Goal: Obtain resource: Download file/media

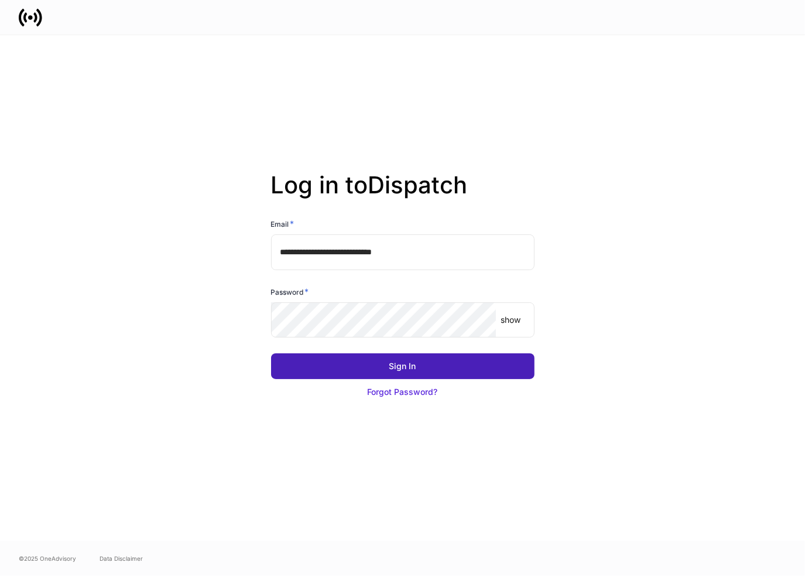
click at [372, 362] on button "Sign In" at bounding box center [403, 366] width 264 height 26
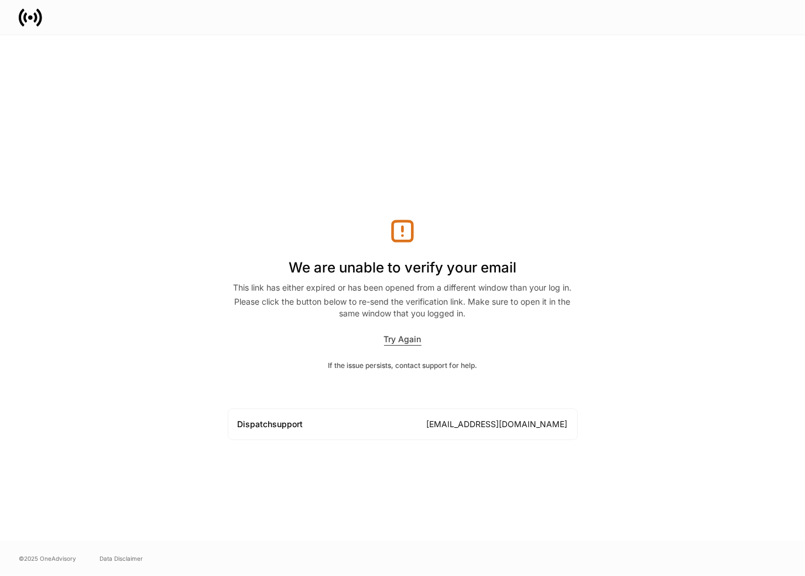
click at [403, 339] on div "Try Again" at bounding box center [402, 339] width 37 height 12
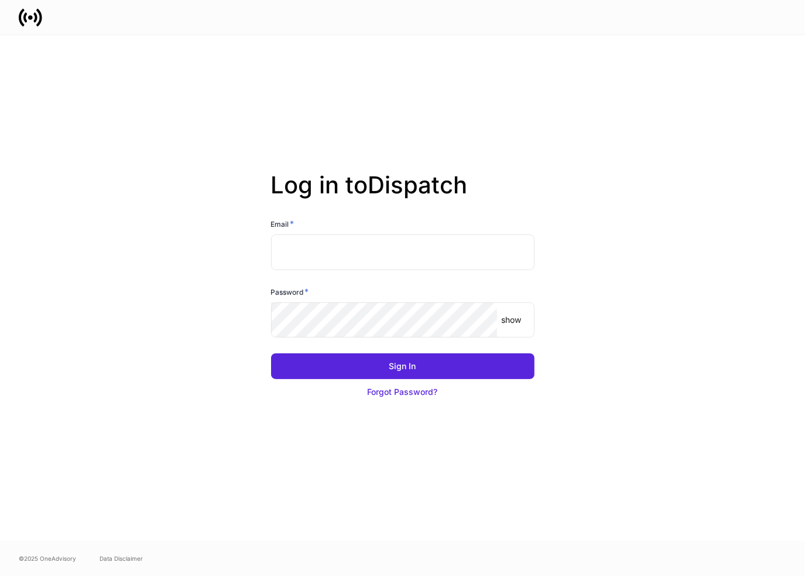
type input "**********"
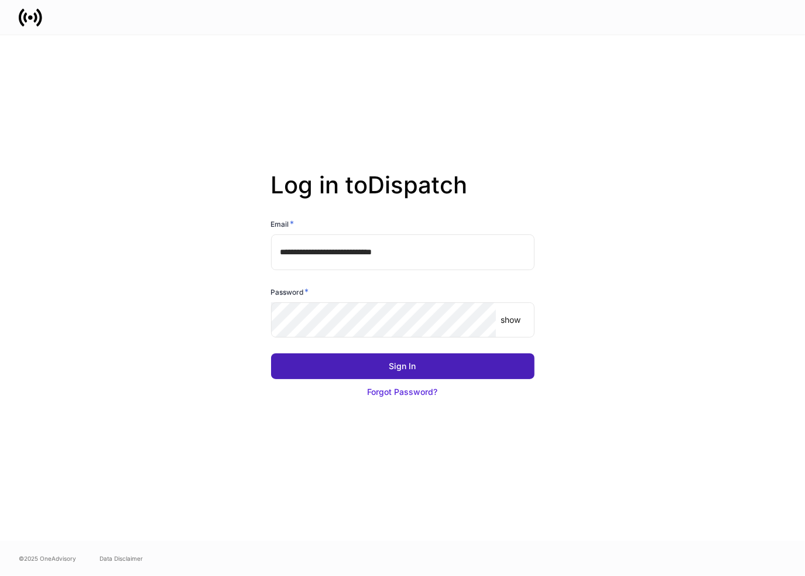
click at [401, 363] on div "Sign In" at bounding box center [402, 366] width 27 height 12
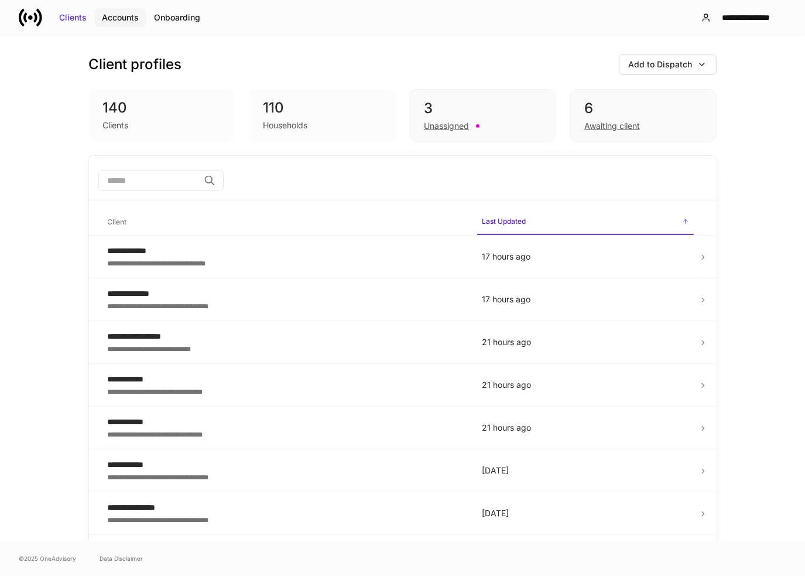
click at [114, 12] on div "Accounts" at bounding box center [120, 18] width 37 height 12
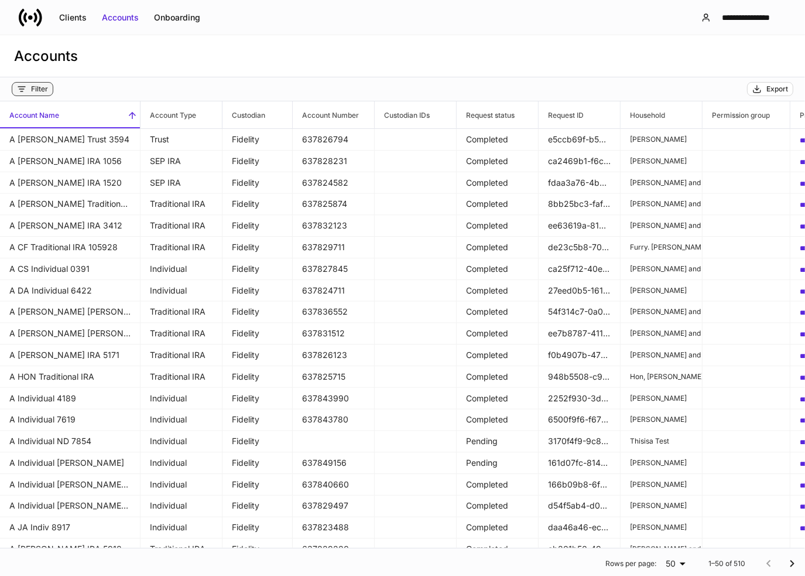
click at [38, 93] on div "Filter" at bounding box center [39, 88] width 17 height 9
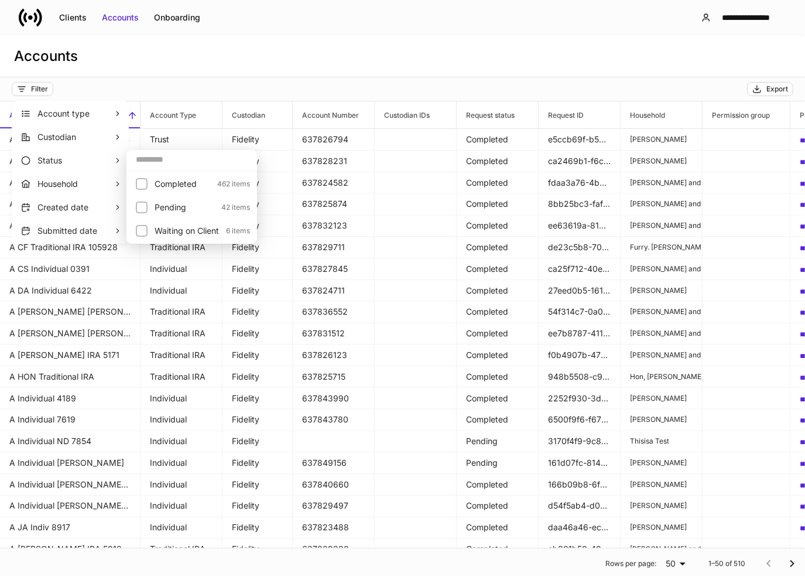
click at [73, 182] on p "Household" at bounding box center [75, 184] width 76 height 12
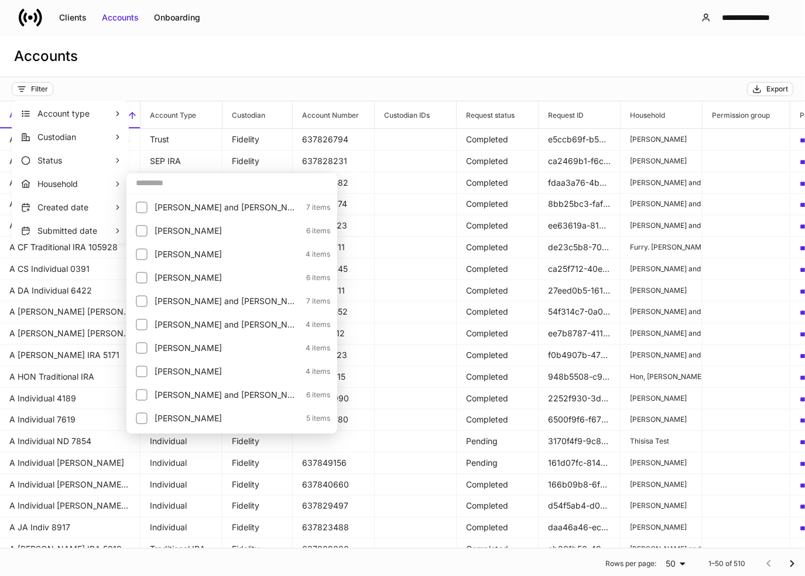
click at [180, 180] on input "text" at bounding box center [231, 182] width 211 height 21
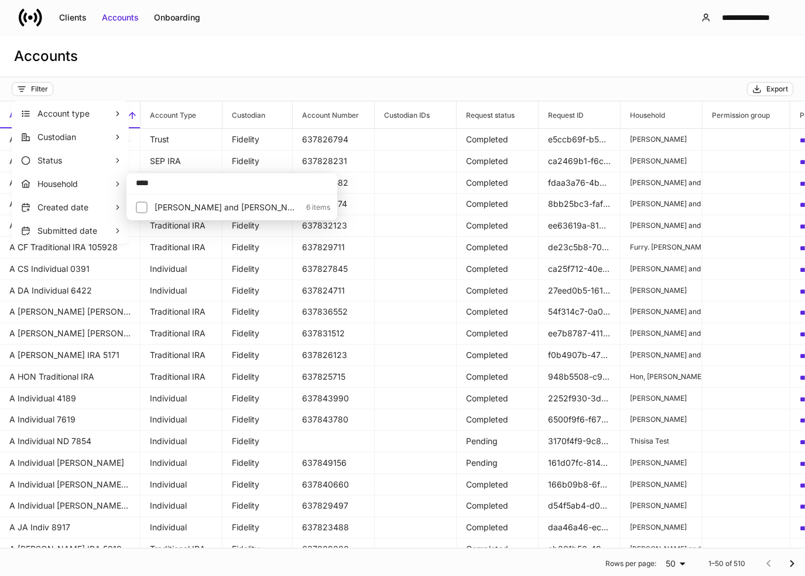
type input "****"
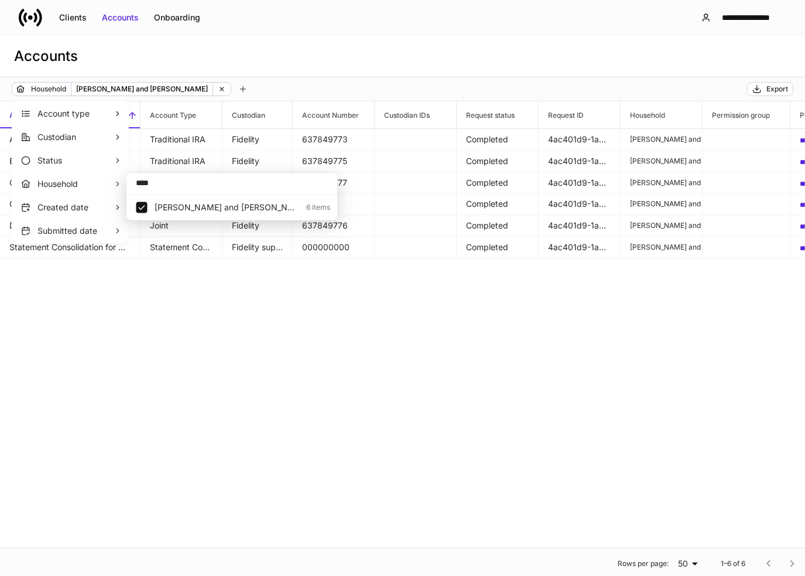
click at [298, 59] on div at bounding box center [402, 288] width 805 height 576
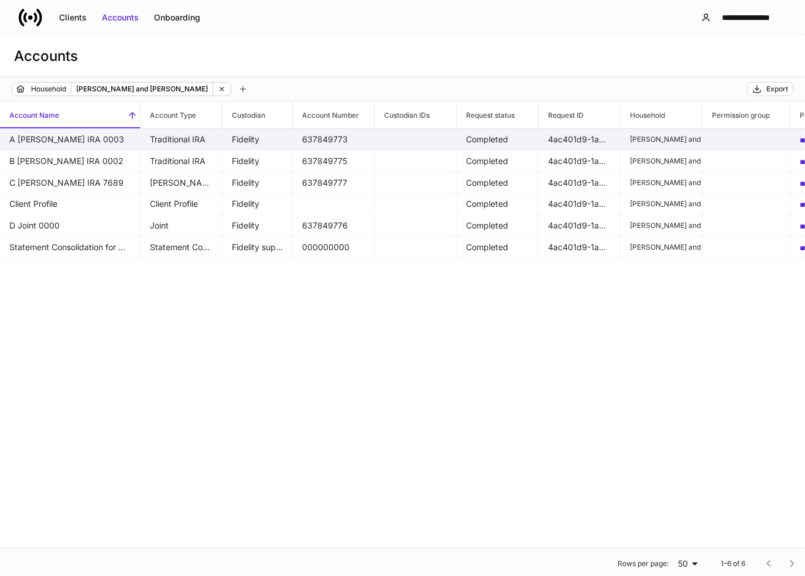
click at [207, 140] on td "Traditional IRA" at bounding box center [182, 140] width 82 height 22
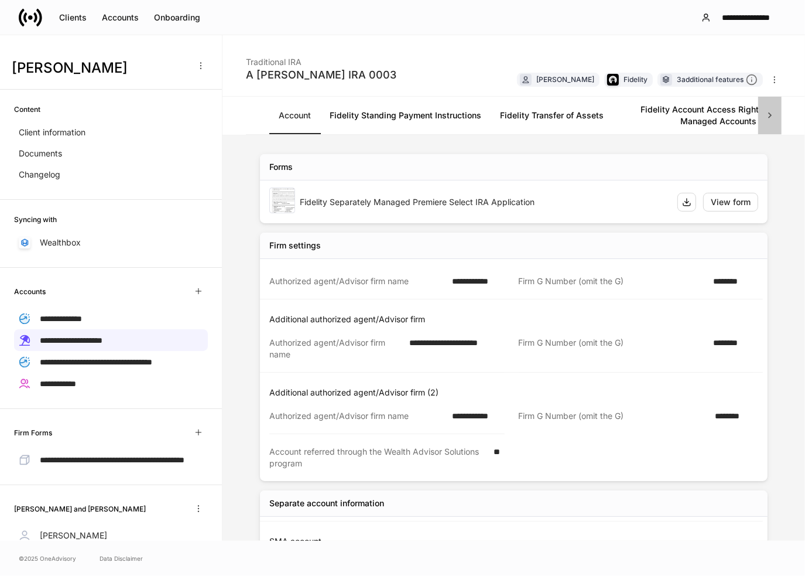
click at [765, 114] on icon at bounding box center [770, 116] width 12 height 12
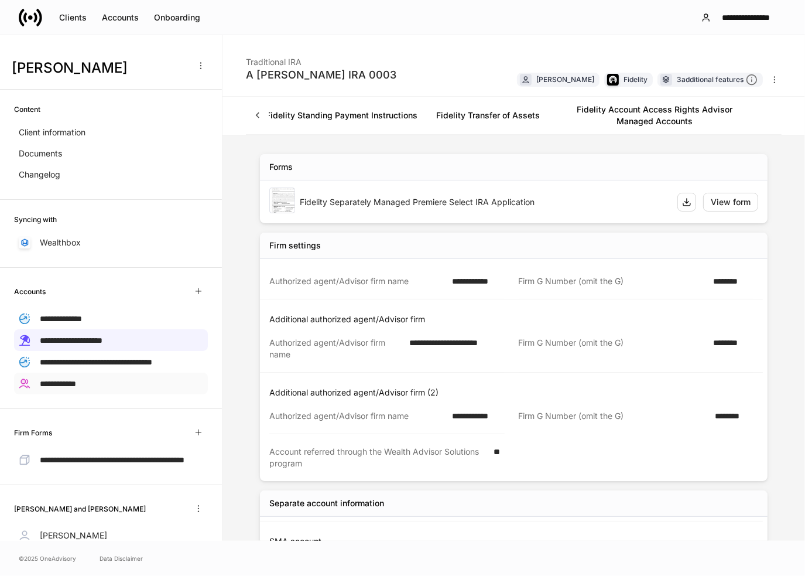
click at [105, 391] on div "**********" at bounding box center [111, 383] width 194 height 22
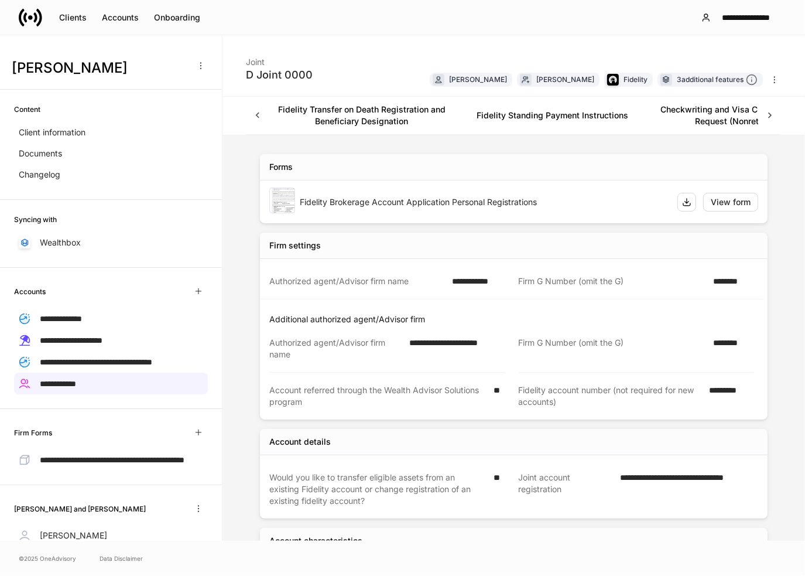
click at [764, 112] on icon at bounding box center [770, 116] width 12 height 12
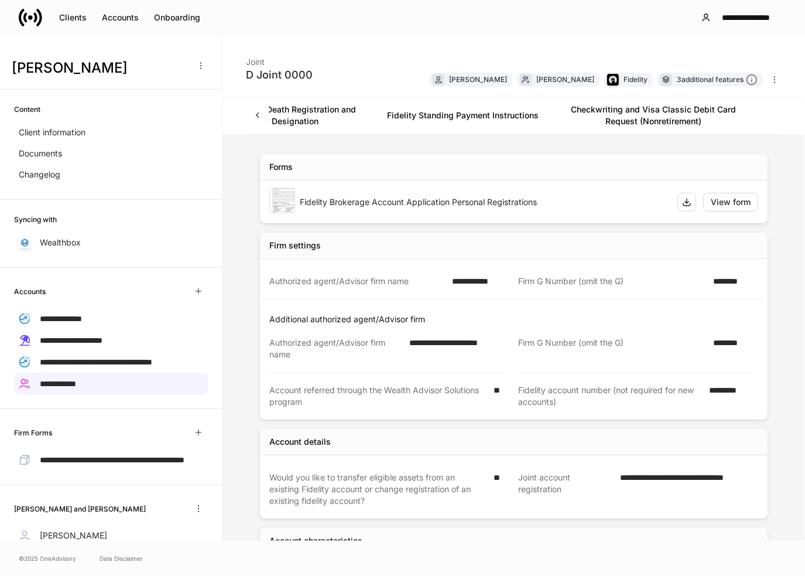
click at [679, 119] on link "Checkwriting and Visa Classic Debit Card Request (Nonretirement)" at bounding box center [653, 115] width 211 height 37
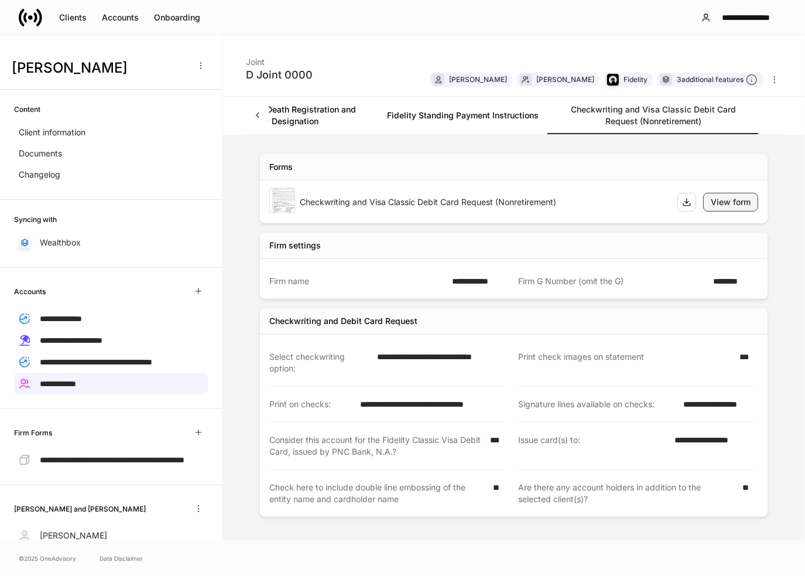
click at [725, 202] on div "View form" at bounding box center [731, 202] width 40 height 12
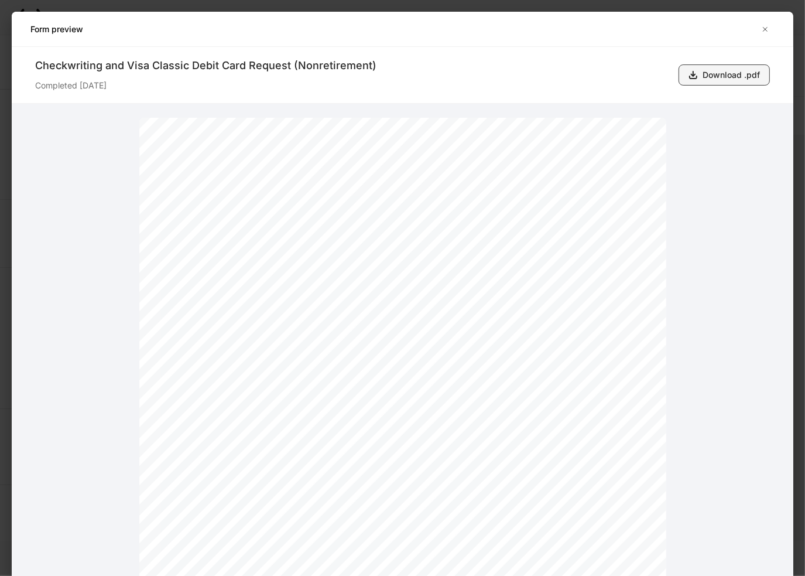
click at [712, 67] on button "Download .pdf" at bounding box center [724, 74] width 91 height 21
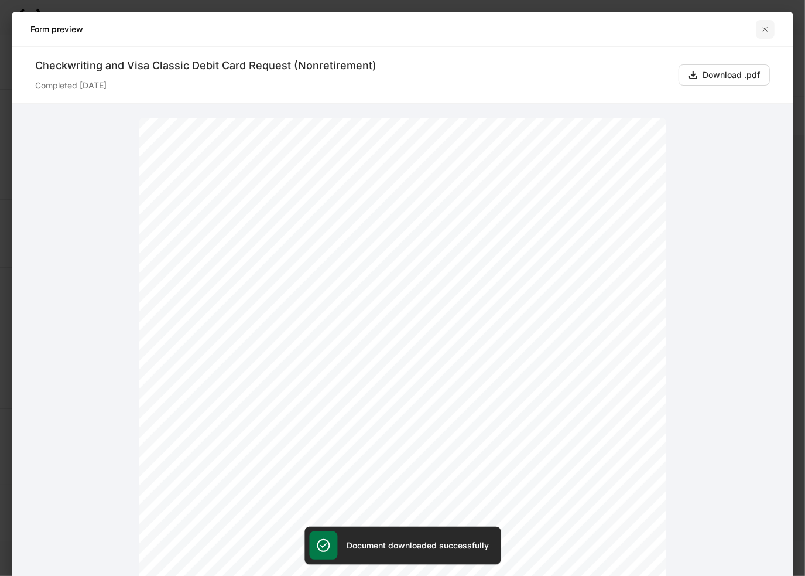
click at [764, 30] on icon "button" at bounding box center [765, 29] width 9 height 9
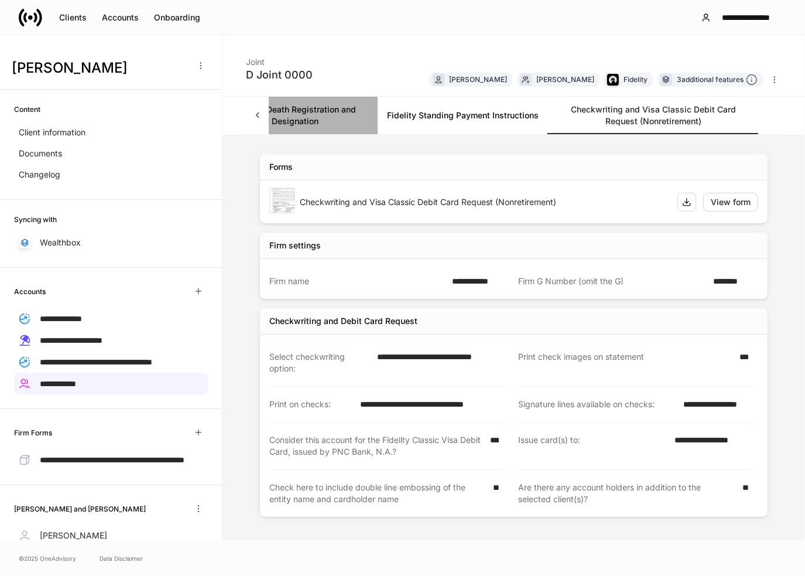
click at [317, 115] on link "Fidelity Transfer on Death Registration and Beneficiary Designation" at bounding box center [272, 115] width 211 height 37
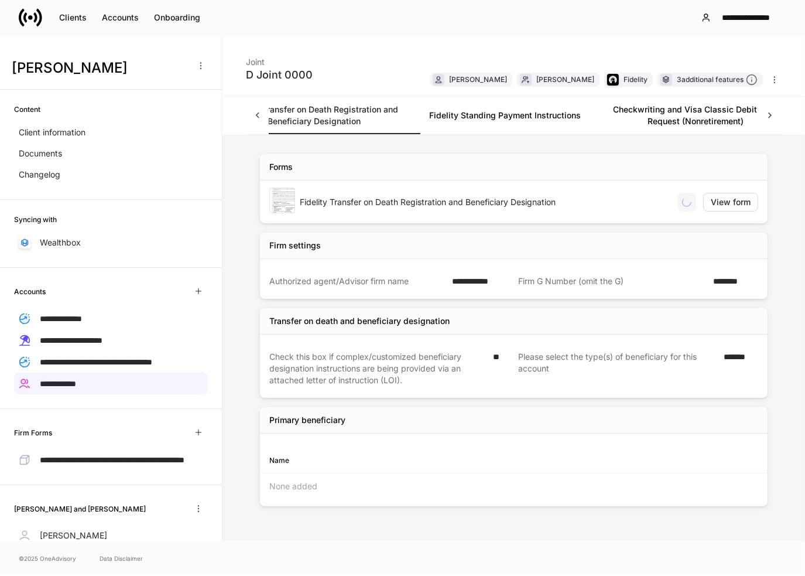
scroll to position [0, 52]
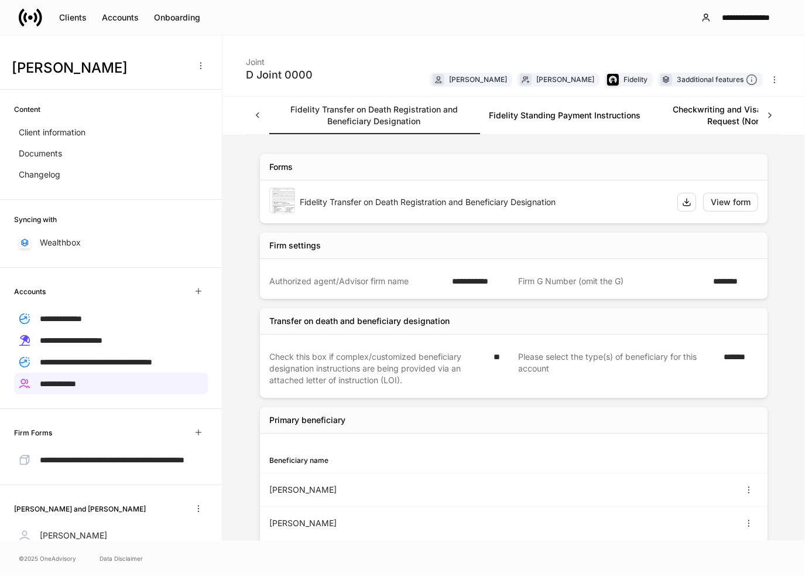
click at [261, 115] on icon at bounding box center [258, 116] width 12 height 12
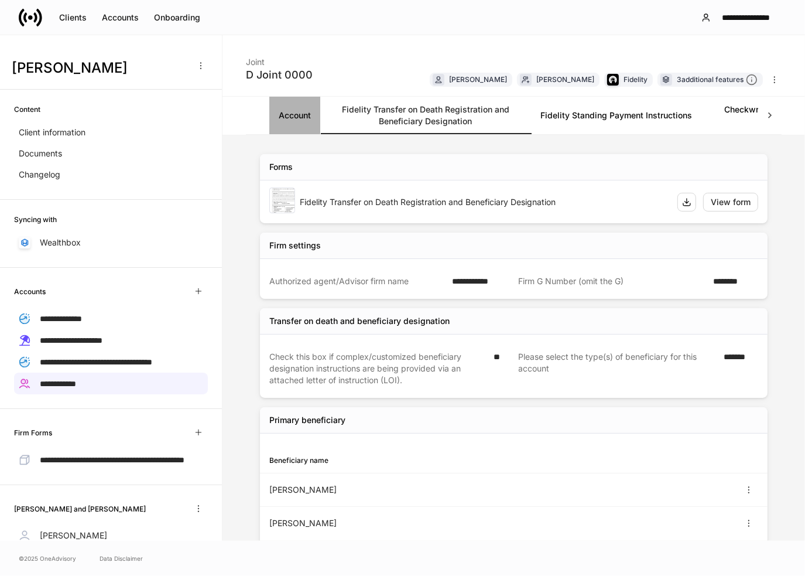
click at [295, 118] on link "Account" at bounding box center [294, 115] width 51 height 37
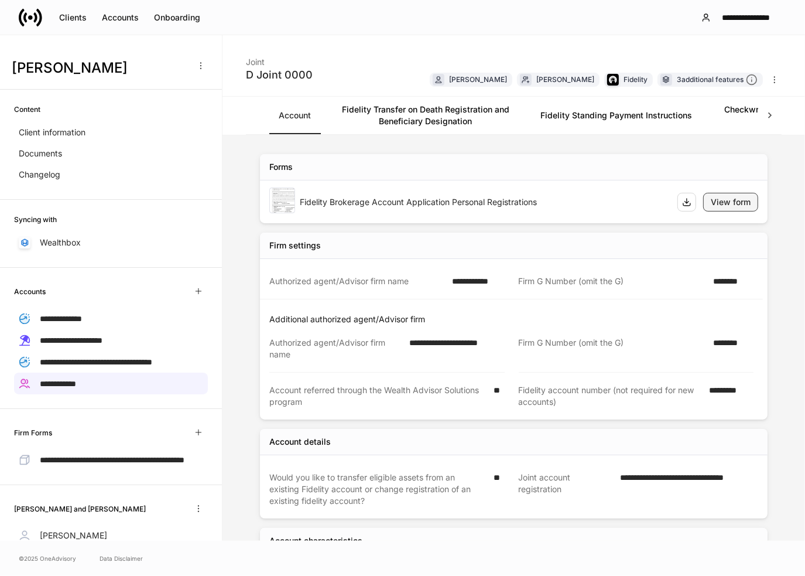
click at [717, 205] on div "View form" at bounding box center [731, 202] width 40 height 12
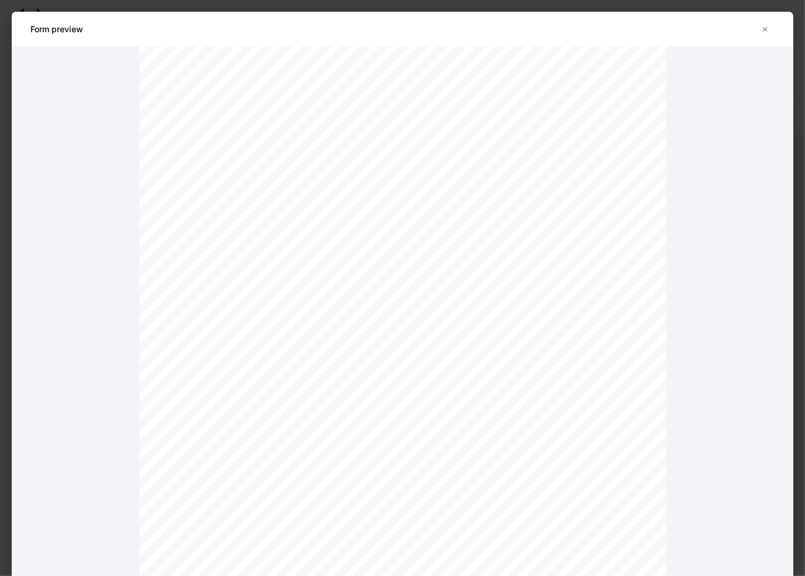
scroll to position [2225, 0]
click at [764, 28] on icon "button" at bounding box center [766, 29] width 4 height 4
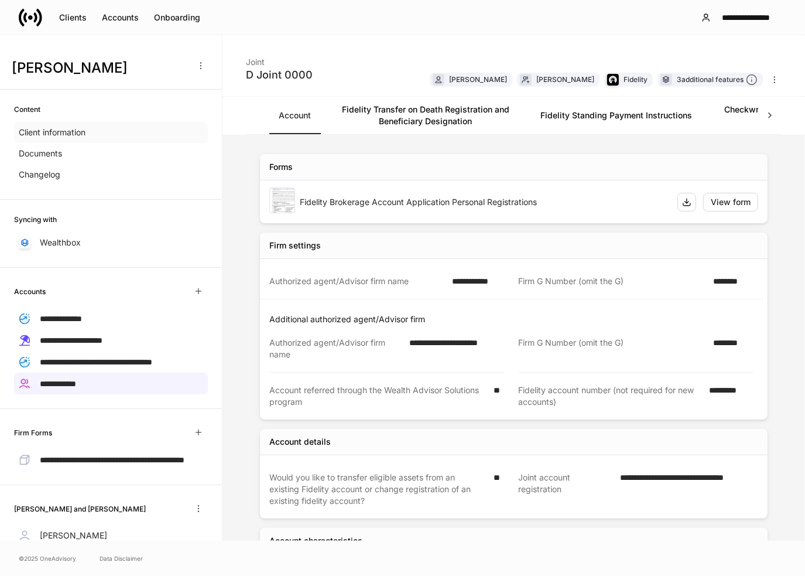
click at [65, 128] on p "Client information" at bounding box center [52, 132] width 67 height 12
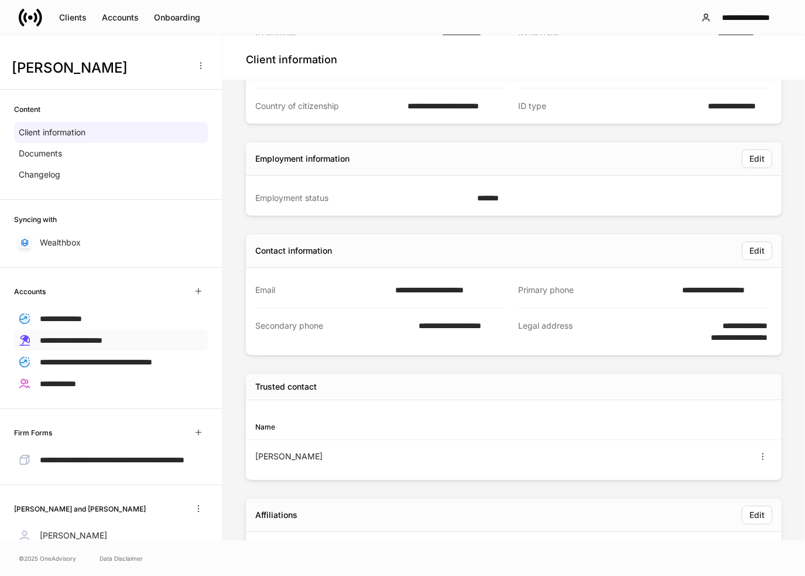
scroll to position [187, 0]
